Goal: Navigation & Orientation: Find specific page/section

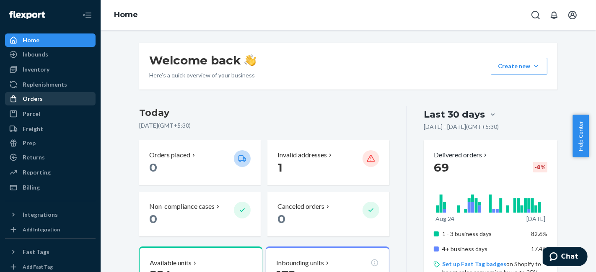
click at [50, 101] on div "Orders" at bounding box center [50, 99] width 89 height 12
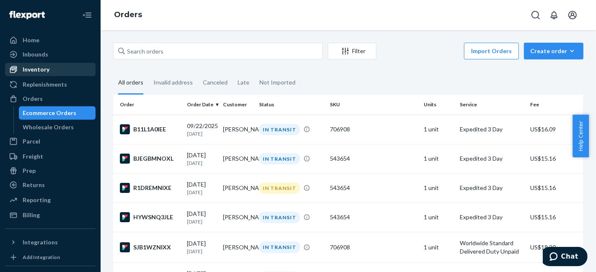
click at [70, 73] on div "Inventory" at bounding box center [50, 70] width 89 height 12
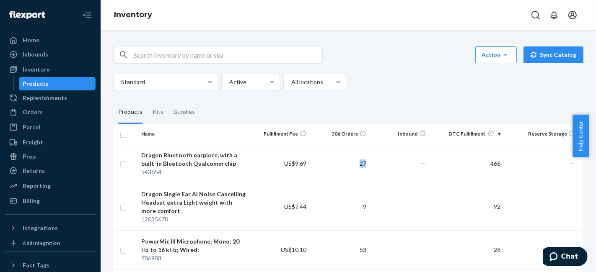
drag, startPoint x: 337, startPoint y: 163, endPoint x: 419, endPoint y: 111, distance: 97.1
click at [409, 149] on tr "Dragon Bluetooth earpiece, with a built-in Bluetooth Qualcomm chip 543654 US$9.…" at bounding box center [383, 163] width 540 height 39
click at [413, 75] on div "Standard Active All locations" at bounding box center [345, 82] width 464 height 17
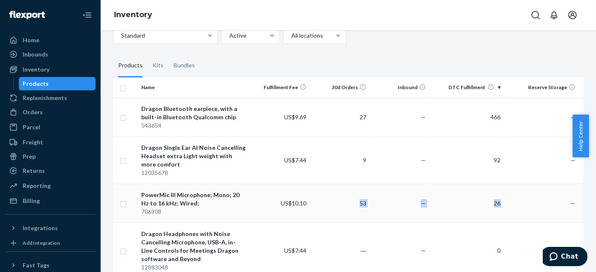
drag, startPoint x: 345, startPoint y: 202, endPoint x: 524, endPoint y: 201, distance: 178.4
click at [524, 201] on tr "PowerMic III Microphone; Mono; 20 Hz to 16 kHz; Wired; 706908 US$10.10 53 — 26 …" at bounding box center [383, 203] width 540 height 39
drag, startPoint x: 345, startPoint y: 197, endPoint x: 534, endPoint y: 193, distance: 189.3
click at [534, 194] on tr "PowerMic III Microphone; Mono; 20 Hz to 16 kHz; Wired; 706908 US$10.10 53 — 26 …" at bounding box center [383, 203] width 540 height 39
